Goal: Transaction & Acquisition: Subscribe to service/newsletter

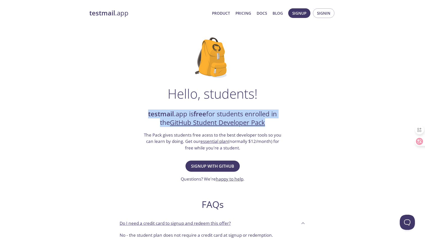
drag, startPoint x: 147, startPoint y: 113, endPoint x: 284, endPoint y: 121, distance: 137.3
click at [284, 121] on div "Hello, students! testmail .app is free for students enrolled in the GitHub Stud…" at bounding box center [212, 183] width 246 height 308
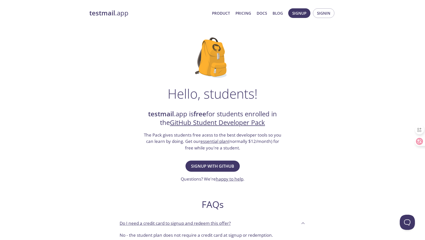
drag, startPoint x: 284, startPoint y: 121, endPoint x: 290, endPoint y: 142, distance: 21.7
click at [290, 142] on div "Hello, students! testmail .app is free for students enrolled in the GitHub Stud…" at bounding box center [212, 183] width 246 height 308
click at [230, 161] on button "Signup with GitHub" at bounding box center [213, 165] width 54 height 11
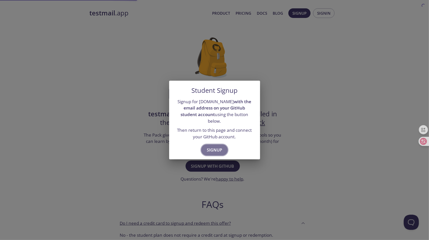
click at [221, 146] on span "Signup" at bounding box center [214, 149] width 15 height 7
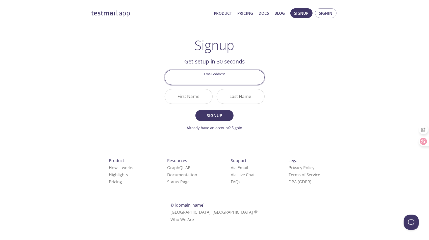
click at [226, 70] on input "Email Address" at bounding box center [214, 77] width 99 height 14
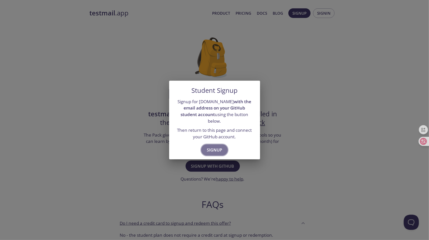
click at [219, 146] on span "Signup" at bounding box center [214, 149] width 15 height 7
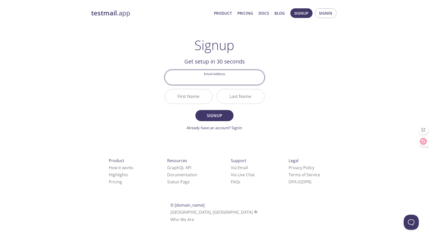
click at [218, 76] on input "Email Address" at bounding box center [214, 77] width 99 height 14
type input "[EMAIL_ADDRESS][DOMAIN_NAME]"
click at [189, 95] on input "First Name" at bounding box center [188, 96] width 47 height 14
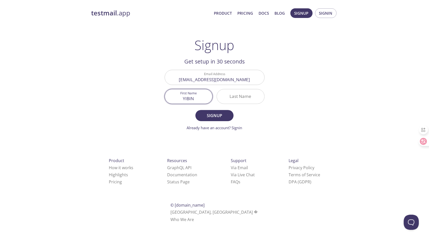
type input "YIBIN"
type input "[PERSON_NAME]"
click at [195, 110] on button "Signup" at bounding box center [214, 115] width 38 height 11
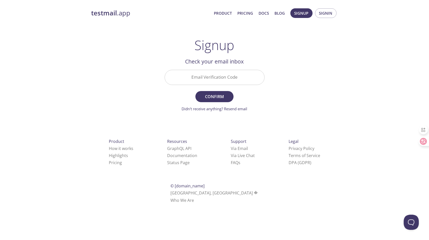
drag, startPoint x: 55, startPoint y: 127, endPoint x: 61, endPoint y: 127, distance: 6.6
click at [55, 127] on div "testmail .app Product Pricing Docs Blog Signup Signin Signup Get setup in 30 se…" at bounding box center [214, 111] width 429 height 213
click at [201, 75] on input "Email Verification Code" at bounding box center [214, 77] width 99 height 14
paste input "UWW8PBA"
type input "UWW8PBA"
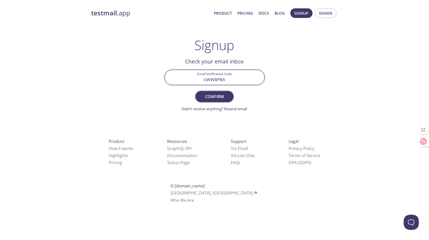
click at [206, 95] on span "Confirm" at bounding box center [214, 96] width 27 height 7
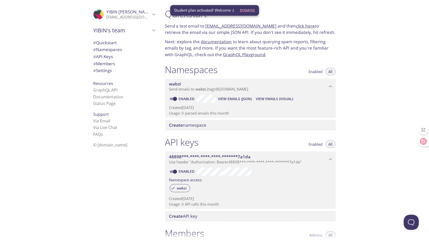
click at [254, 11] on span "Dismiss" at bounding box center [247, 10] width 15 height 7
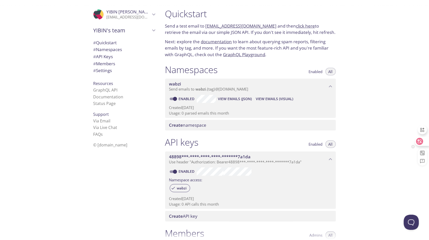
click at [422, 140] on icon at bounding box center [419, 141] width 5 height 5
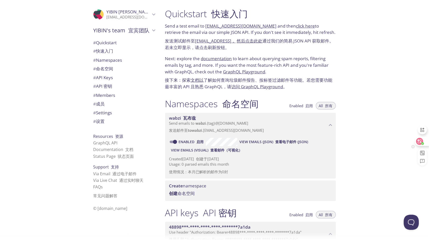
click at [419, 141] on icon at bounding box center [420, 141] width 4 height 4
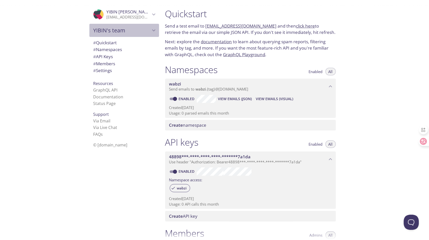
click at [143, 31] on span "YIBIN's team" at bounding box center [121, 30] width 57 height 7
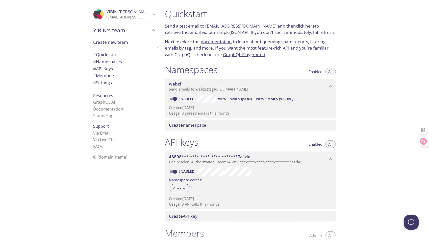
click at [141, 33] on span "YIBIN's team" at bounding box center [121, 30] width 57 height 7
click at [101, 69] on span "# Settings" at bounding box center [102, 70] width 19 height 6
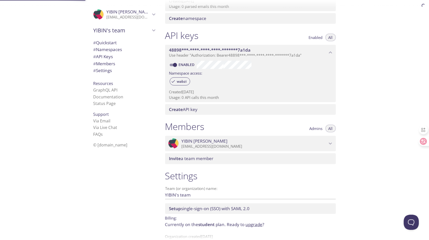
scroll to position [119, 0]
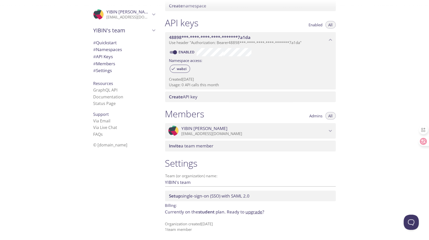
click at [221, 197] on span "Setup single-sign-on (SSO) with SAML 2.0" at bounding box center [209, 196] width 81 height 6
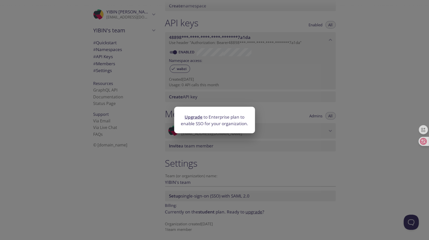
click at [230, 192] on div "Upgrade to Enterprise plan to enable SSO for your organization." at bounding box center [214, 120] width 429 height 240
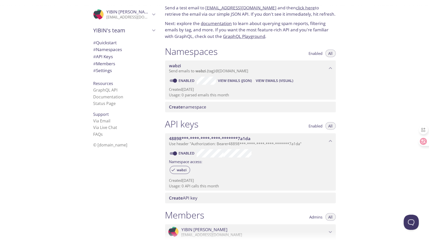
scroll to position [0, 0]
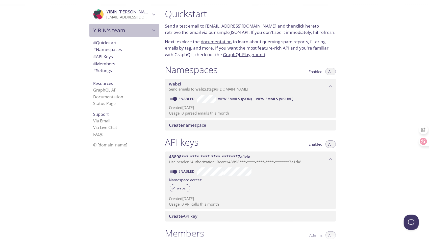
click at [116, 35] on div "YIBIN's team" at bounding box center [124, 30] width 70 height 13
click at [118, 33] on span "YIBIN's team" at bounding box center [121, 30] width 57 height 7
